Goal: Task Accomplishment & Management: Manage account settings

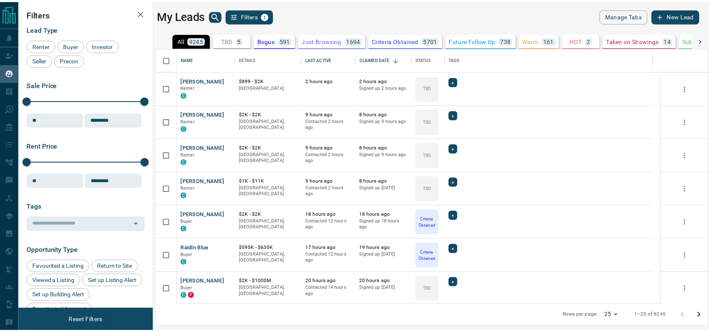
scroll to position [249, 550]
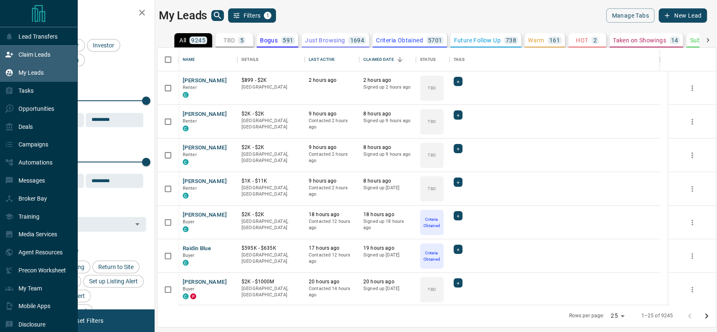
click at [0, 57] on div "Claim Leads" at bounding box center [39, 55] width 78 height 18
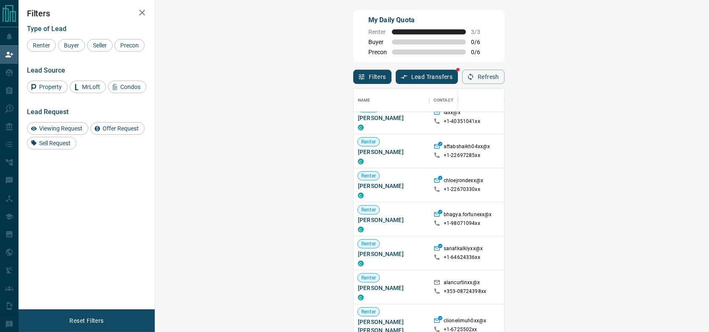
scroll to position [184, 0]
click at [61, 39] on div "Type of Lead Renter Buyer Seller Precon" at bounding box center [86, 38] width 119 height 27
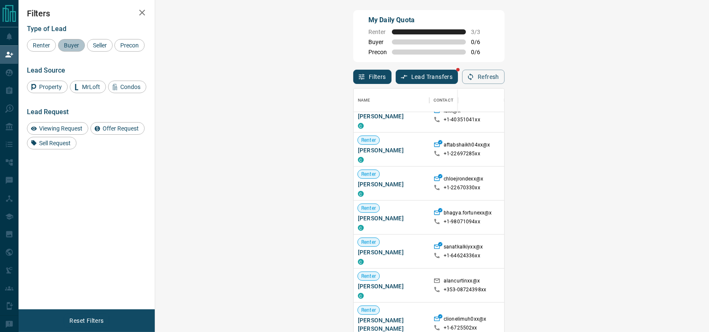
click at [61, 45] on span "Buyer" at bounding box center [71, 45] width 21 height 7
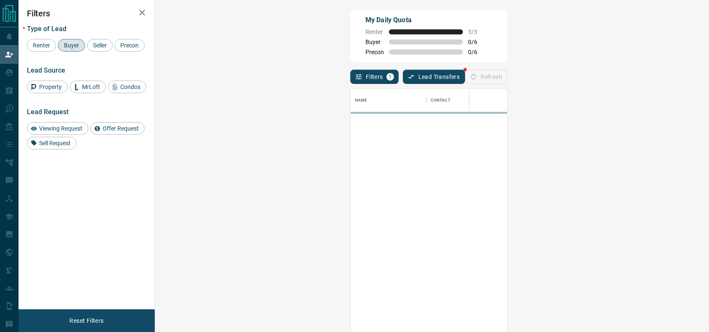
scroll to position [0, 0]
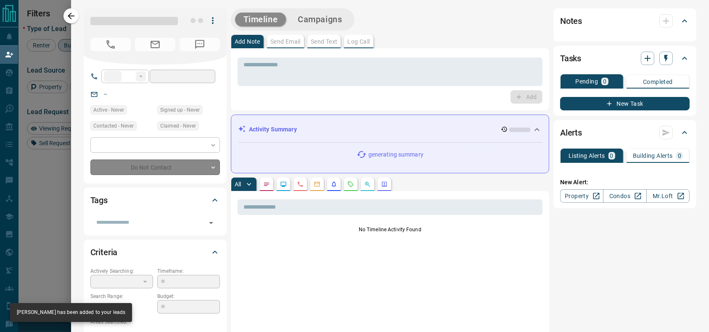
type input "**"
type input "**********"
type input "**"
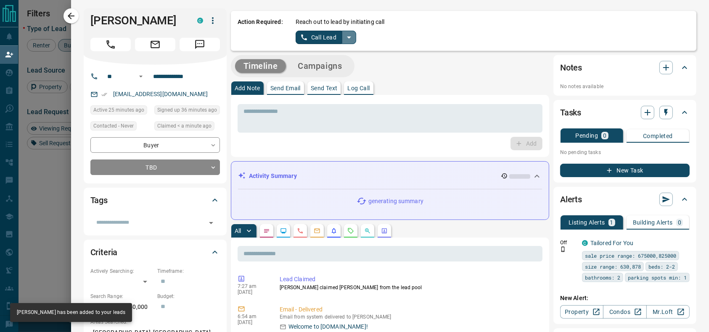
click at [344, 37] on icon "split button" at bounding box center [349, 37] width 10 height 10
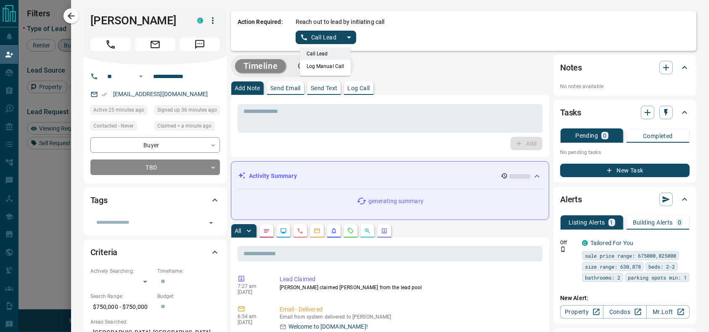
click at [325, 68] on li "Log Manual Call" at bounding box center [325, 66] width 51 height 13
click at [303, 37] on button "Log Manual Call" at bounding box center [322, 37] width 55 height 13
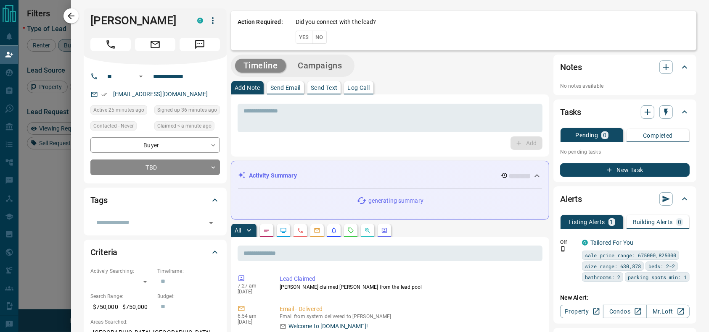
click at [286, 36] on div "Action Required: Did you connect with the lead? Yes No" at bounding box center [463, 31] width 465 height 40
click at [296, 40] on button "Yes" at bounding box center [303, 37] width 17 height 13
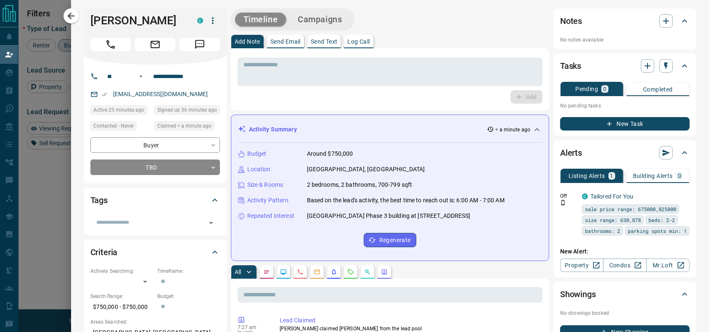
click at [72, 22] on button "button" at bounding box center [70, 15] width 15 height 15
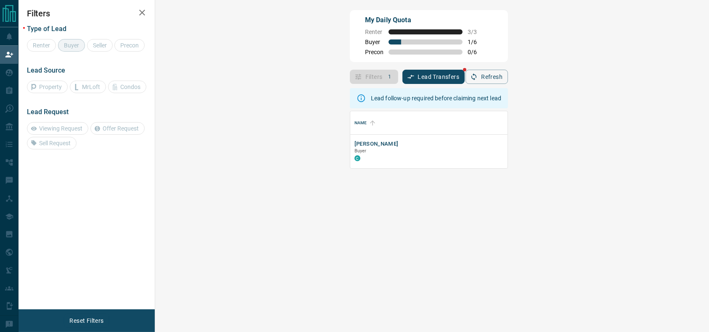
scroll to position [48, 527]
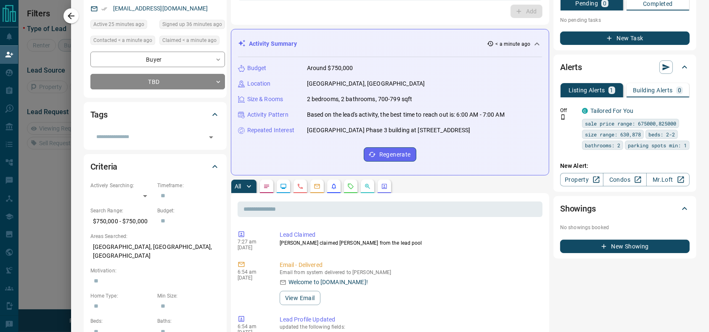
scroll to position [64, 0]
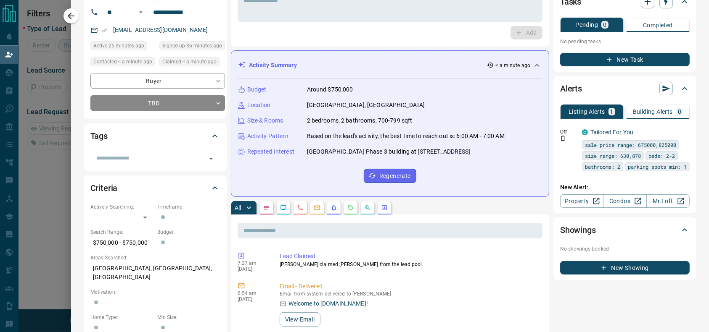
click at [70, 17] on icon "button" at bounding box center [71, 16] width 10 height 10
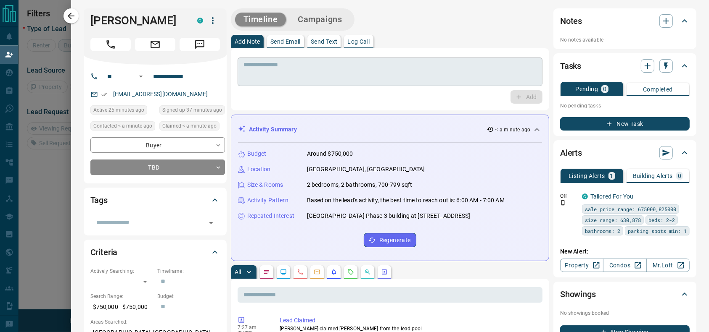
click at [474, 59] on div "* ​" at bounding box center [389, 72] width 305 height 29
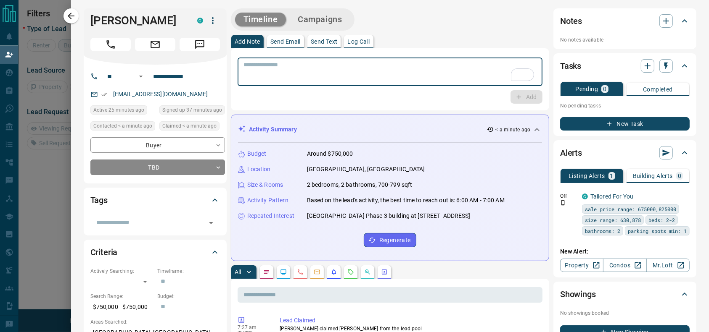
scroll to position [0, 0]
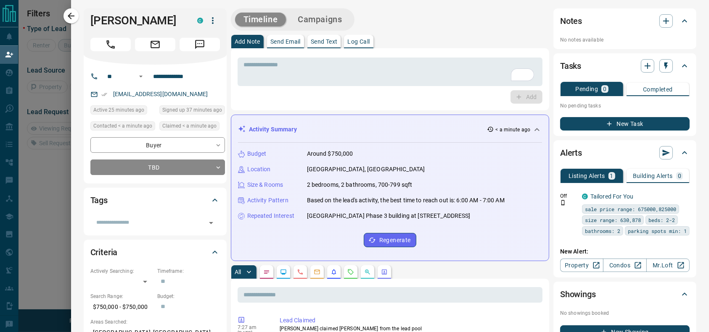
click at [519, 104] on div "* ​ Add" at bounding box center [390, 79] width 318 height 62
click at [298, 84] on div "* ​" at bounding box center [389, 72] width 305 height 29
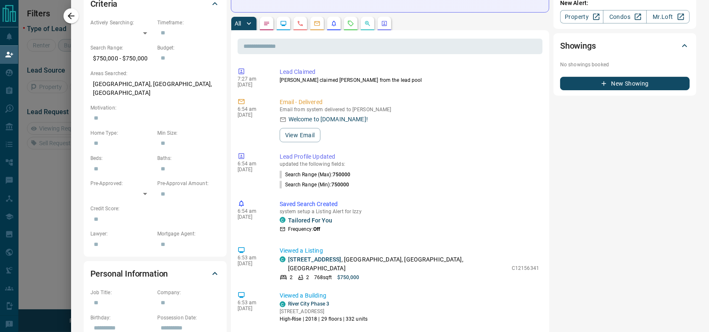
scroll to position [249, 0]
click at [84, 10] on div "Criteria Actively Searching: ​ ​ Timeframe: ​ Search Range: $750,000 - $750,000…" at bounding box center [155, 124] width 143 height 266
click at [74, 13] on icon "button" at bounding box center [71, 16] width 10 height 10
